Goal: Information Seeking & Learning: Learn about a topic

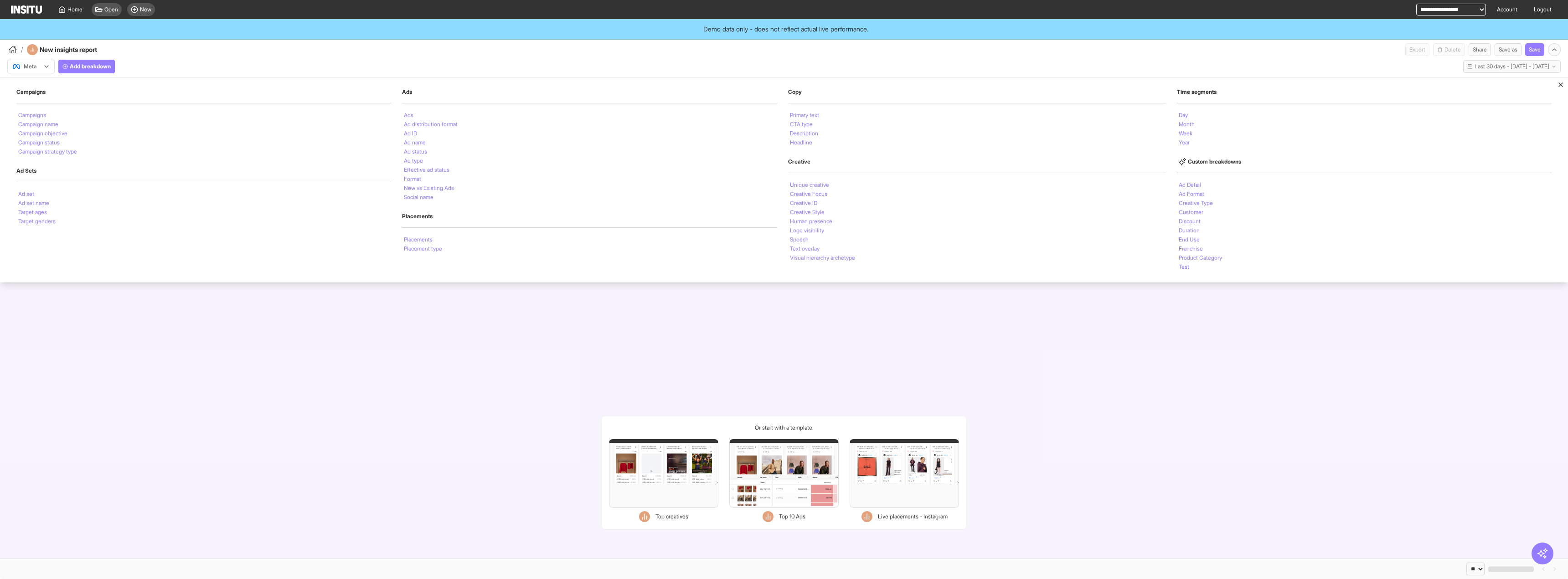
select select "**"
click at [852, 255] on li "Visual hierarchy archetype" at bounding box center [822, 257] width 65 height 5
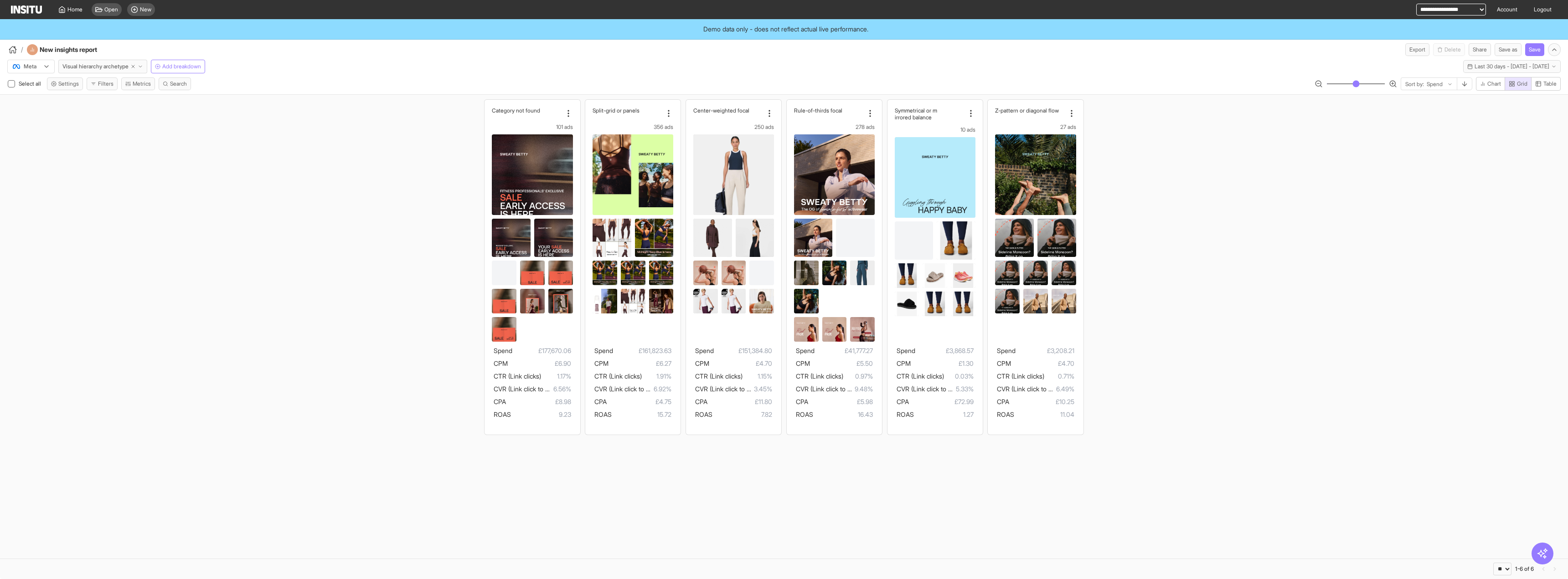
click at [473, 511] on section "Category not found 101 ads Spend £177,670.06 CPM £6.90 CTR (Link clicks) 1.17% …" at bounding box center [784, 327] width 1568 height 463
click at [275, 177] on div "Category not found 101 ads Spend £177,670.06 CPM £6.90 CTR (Link clicks) 1.17% …" at bounding box center [784, 267] width 1568 height 344
click at [46, 64] on icon at bounding box center [46, 66] width 7 height 7
click at [31, 108] on div "TikTok" at bounding box center [31, 101] width 47 height 15
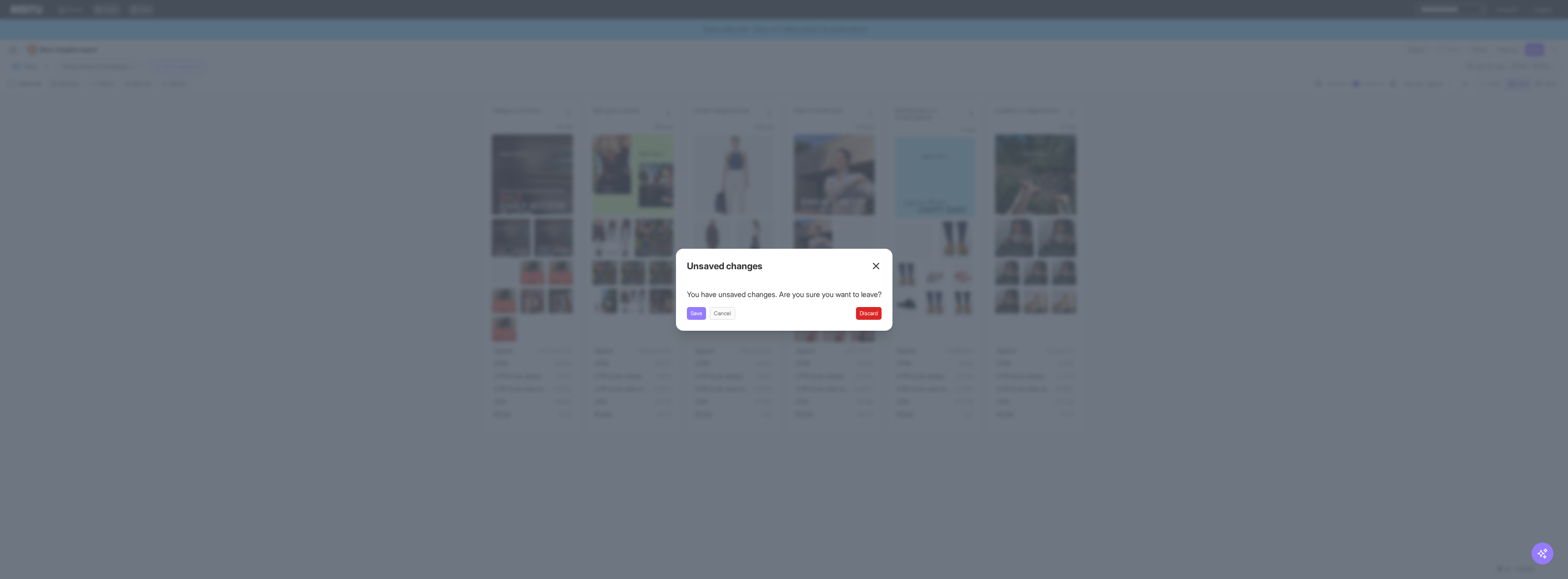
click at [865, 300] on div "You have unsaved changes. Are you sure you want to leave? Save Cancel Discard" at bounding box center [784, 304] width 195 height 31
click at [860, 314] on div "Save Cancel Discard" at bounding box center [784, 313] width 195 height 13
click at [876, 317] on button "Discard" at bounding box center [869, 313] width 26 height 13
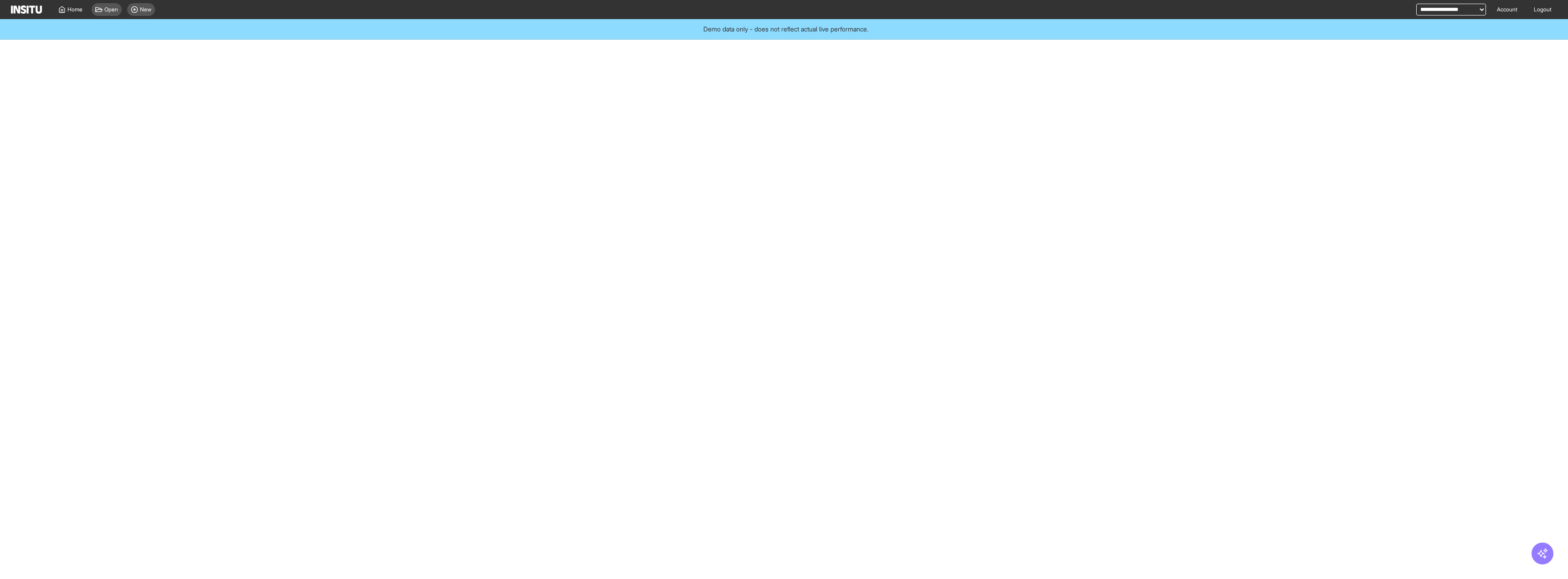
select select "**"
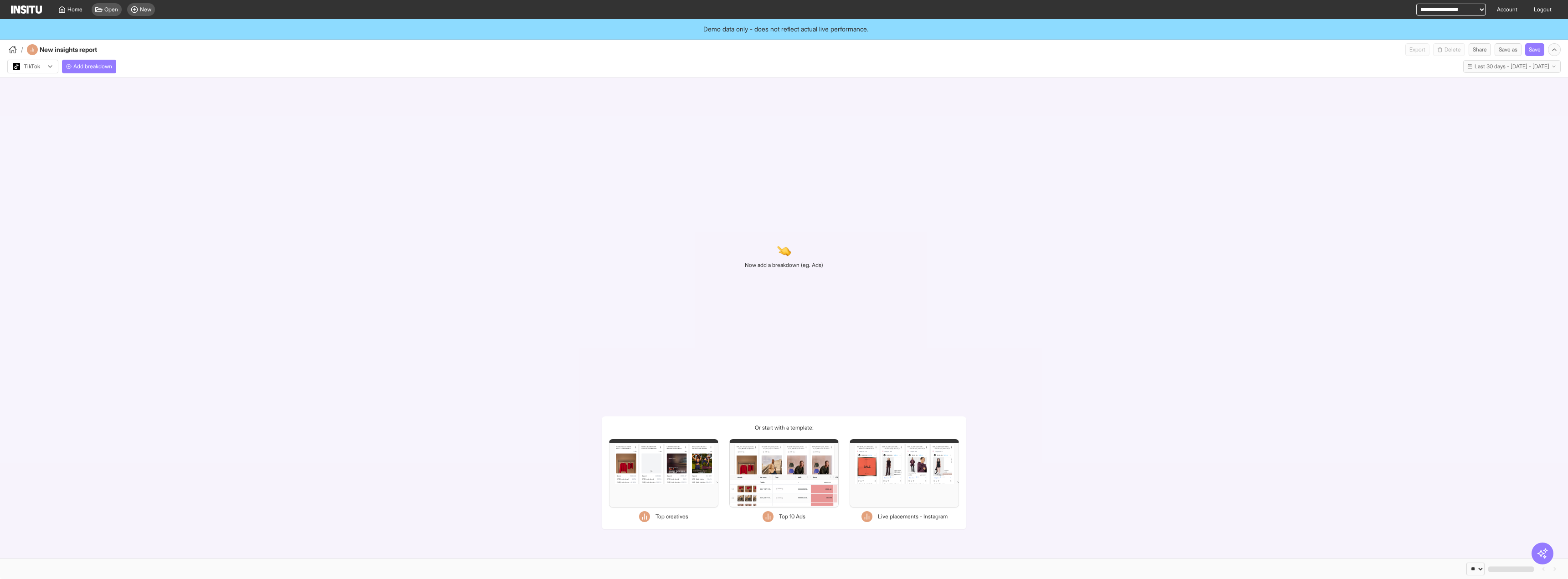
click at [46, 68] on div "TikTok" at bounding box center [33, 66] width 50 height 13
click at [49, 85] on span "Meta" at bounding box center [33, 86] width 40 height 8
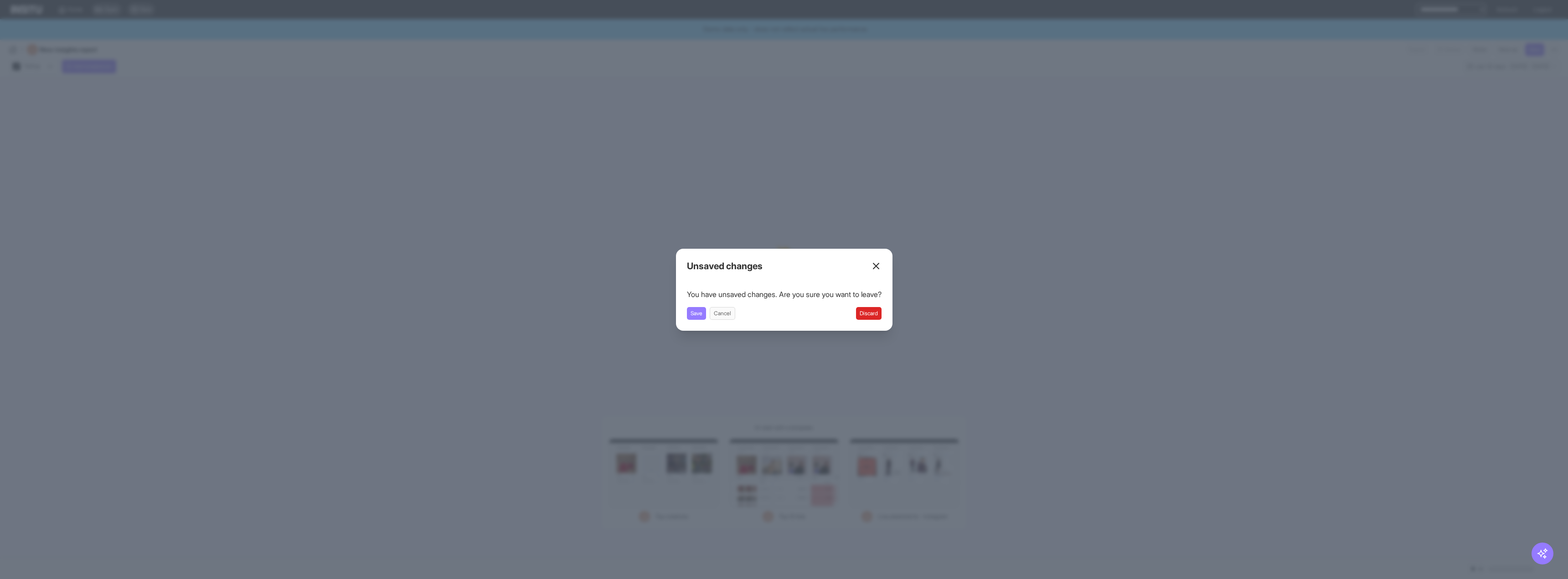
click at [877, 264] on icon at bounding box center [876, 266] width 11 height 11
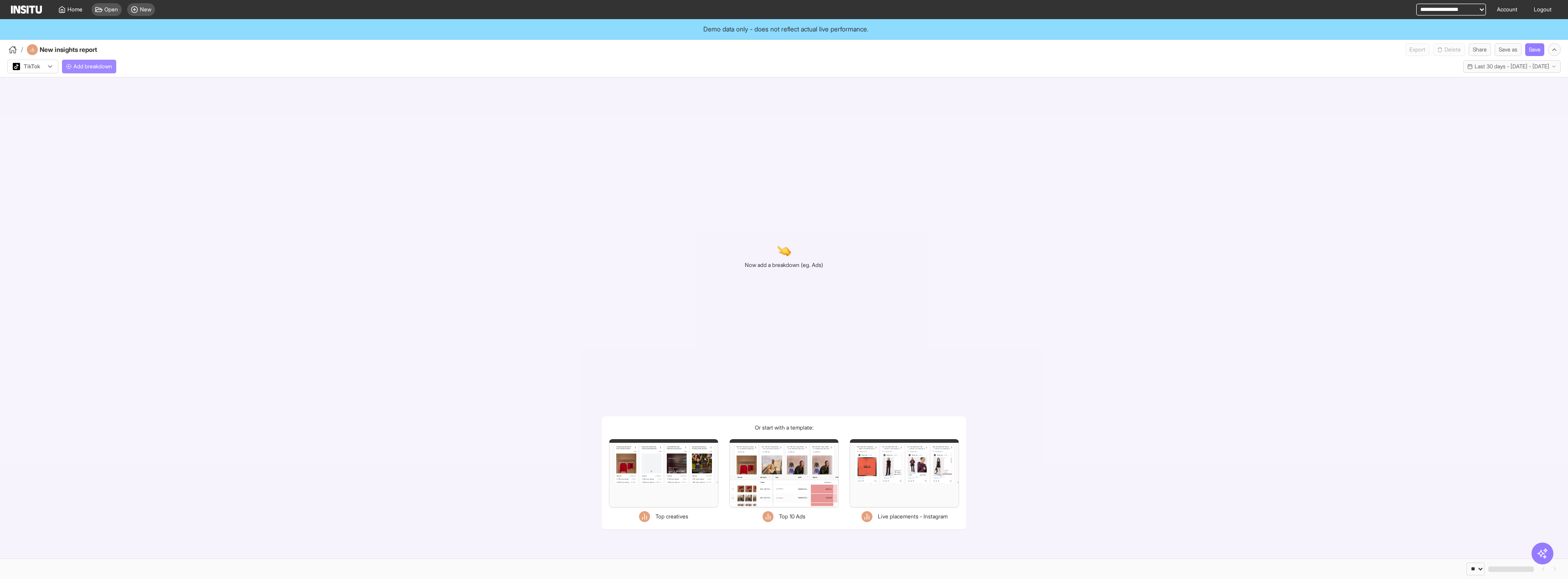
click at [104, 66] on span "Add breakdown" at bounding box center [93, 66] width 39 height 7
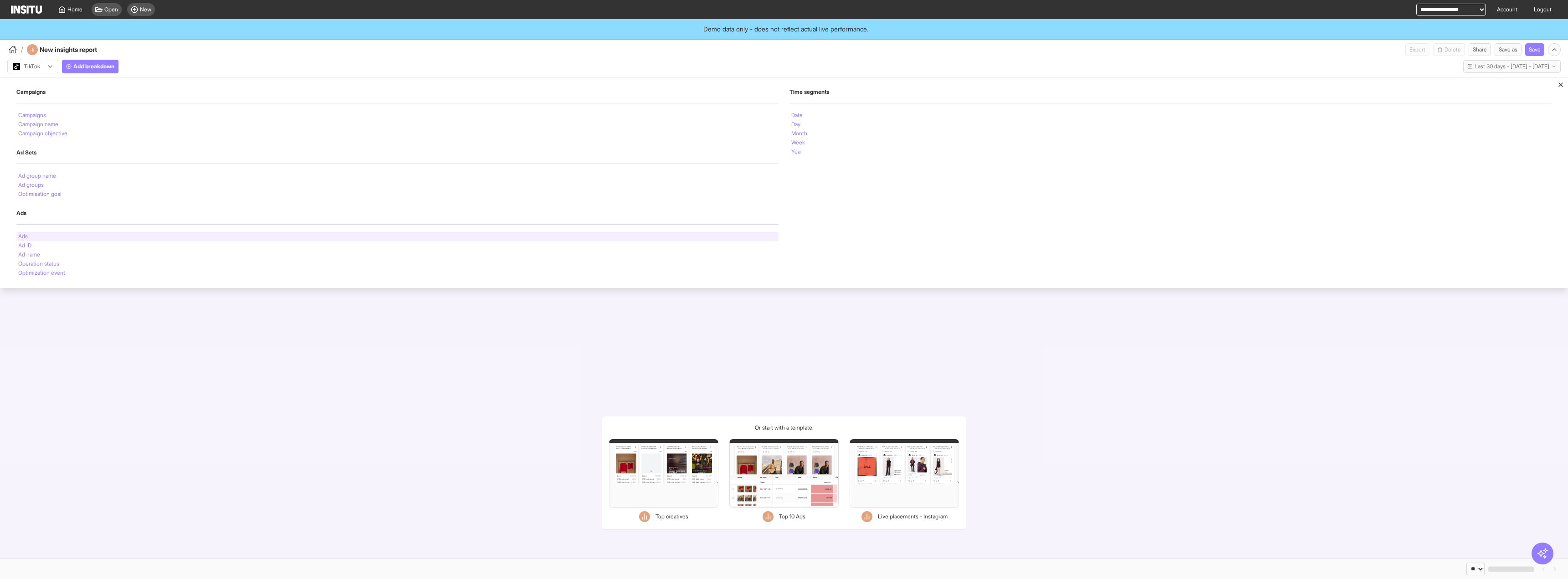
click at [42, 235] on div "Ads" at bounding box center [397, 236] width 762 height 9
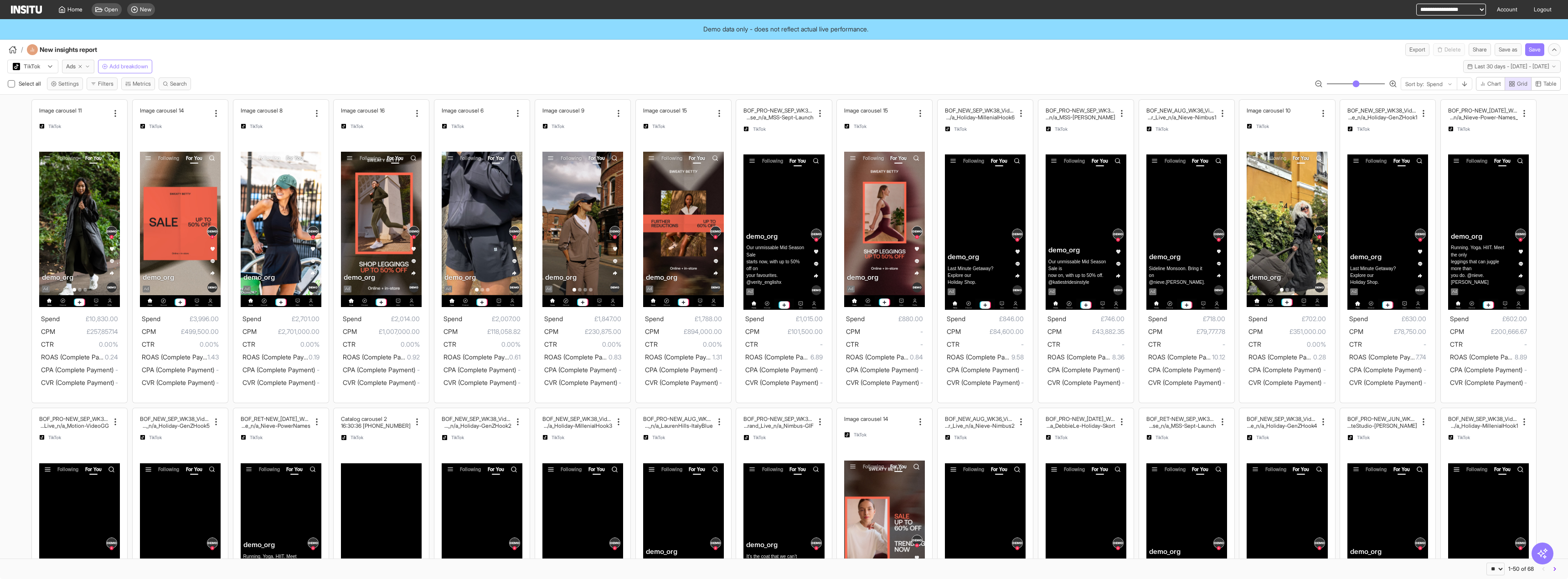
click at [1553, 567] on icon "button" at bounding box center [1555, 569] width 6 height 6
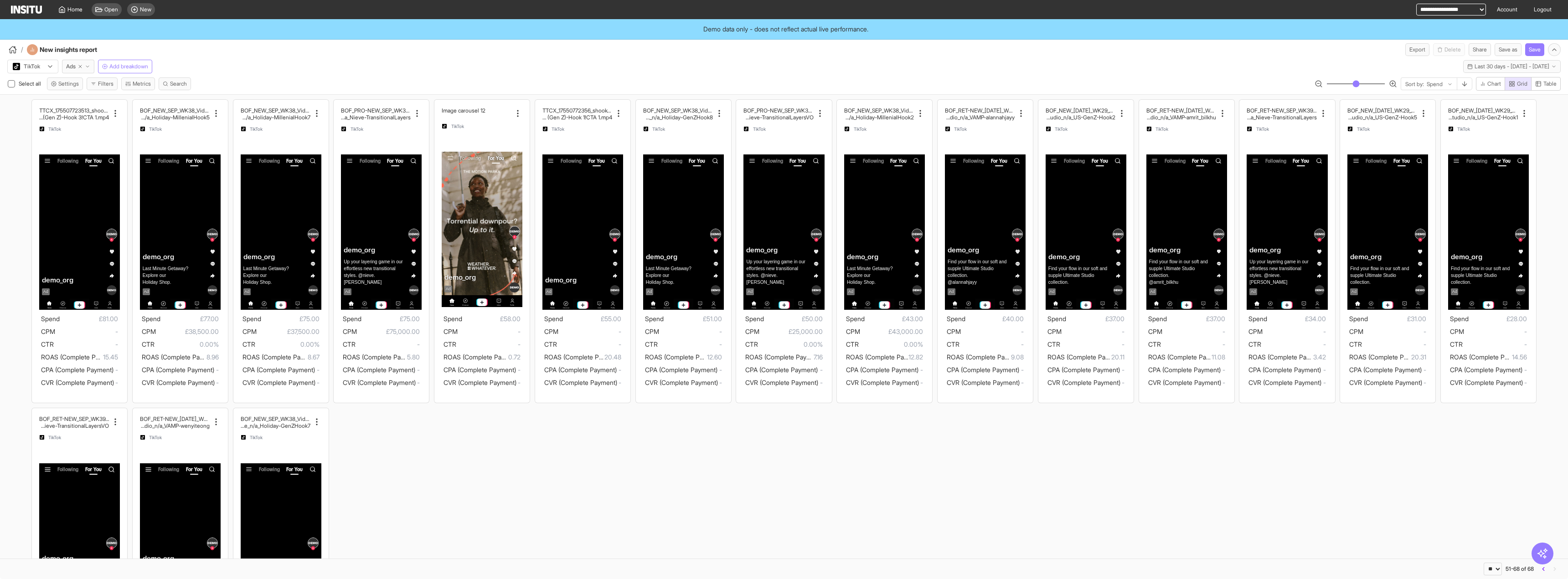
click at [727, 68] on div "TikTok Ads Add breakdown Last 30 days - [DATE] - [DATE] [DATE] - [DATE]" at bounding box center [784, 64] width 1568 height 17
